Goal: Navigation & Orientation: Find specific page/section

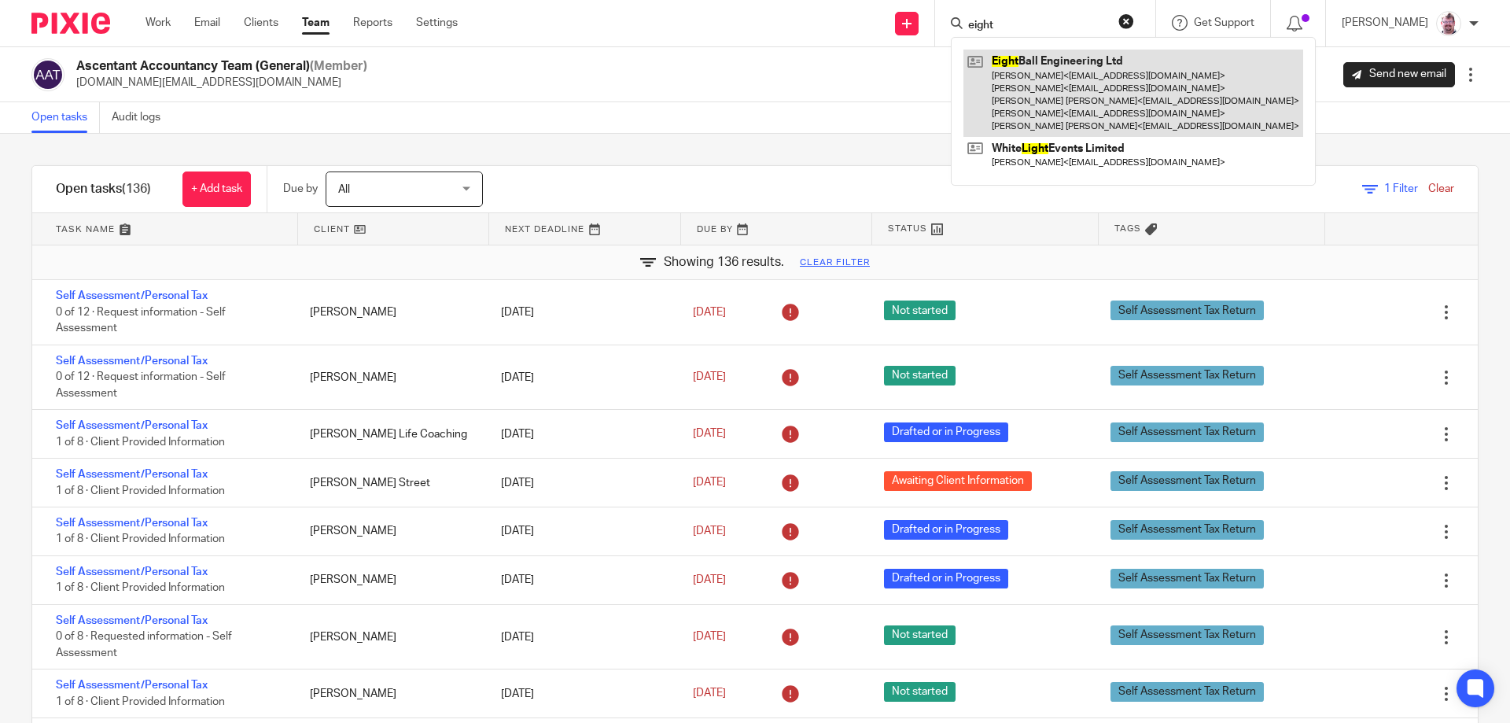
type input "eight"
click at [1108, 63] on link at bounding box center [1133, 93] width 340 height 87
